Goal: Information Seeking & Learning: Learn about a topic

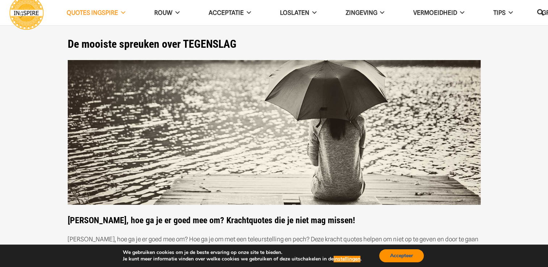
click at [414, 254] on button "Accepteer" at bounding box center [401, 255] width 45 height 13
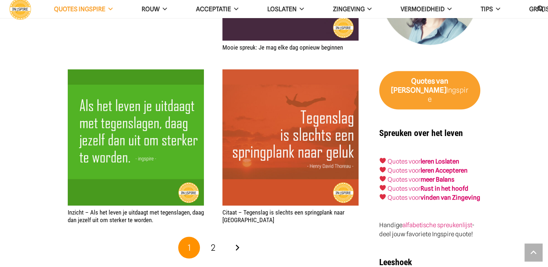
scroll to position [1426, 0]
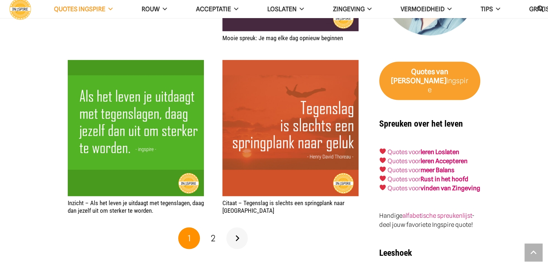
click at [237, 228] on link "Volgende" at bounding box center [237, 239] width 22 height 22
